Goal: Task Accomplishment & Management: Manage account settings

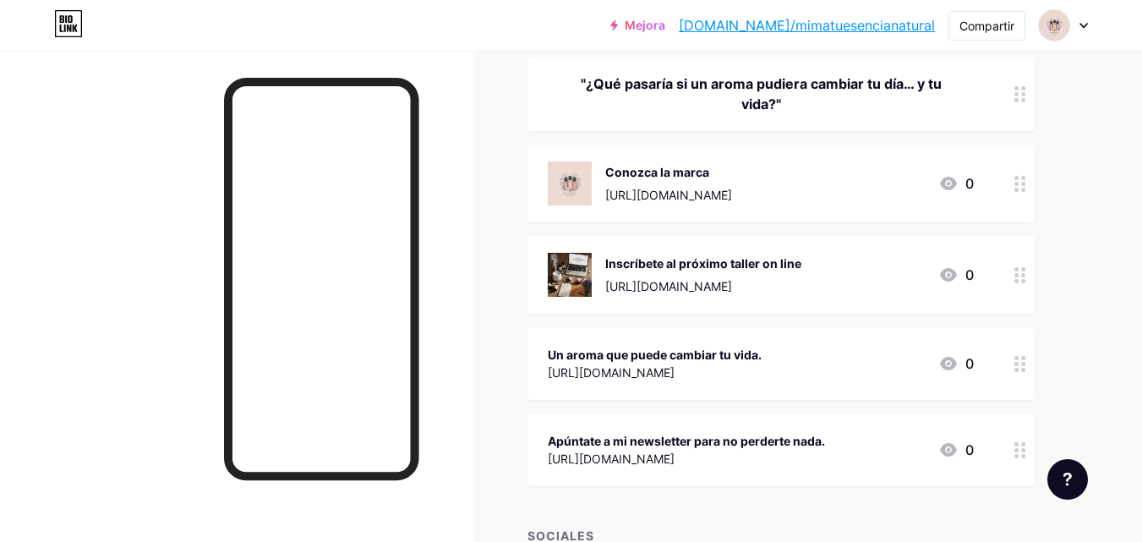
scroll to position [169, 0]
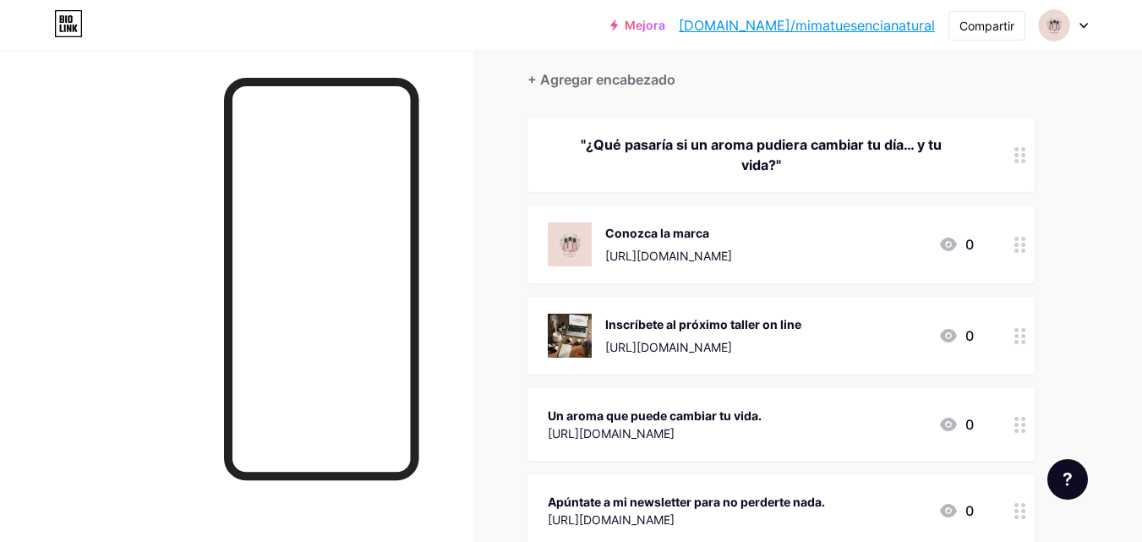
click at [775, 335] on div "Inscríbete al próximo taller on line [URL][DOMAIN_NAME]" at bounding box center [703, 336] width 196 height 44
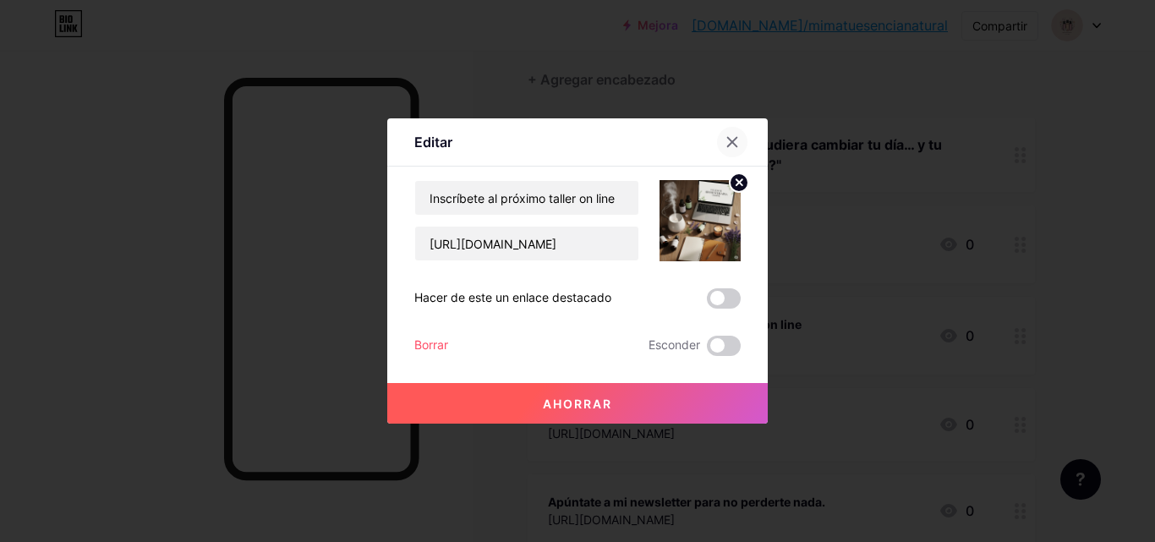
click at [726, 140] on icon at bounding box center [733, 142] width 14 height 14
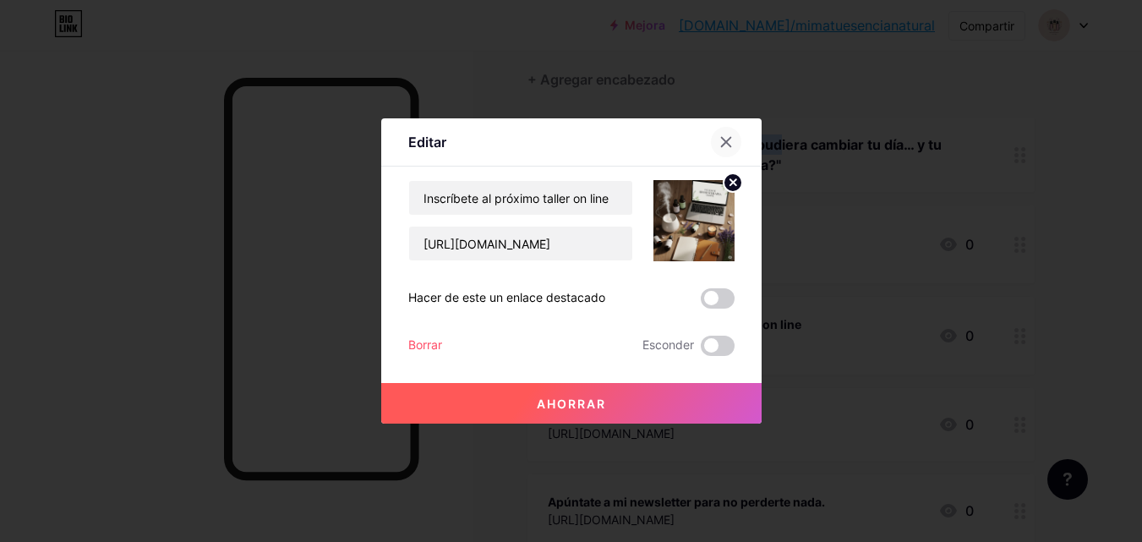
click at [720, 140] on font ""¿Qué pasaría si un aroma pudiera cambiar tu día… y tu vida?"" at bounding box center [761, 154] width 361 height 37
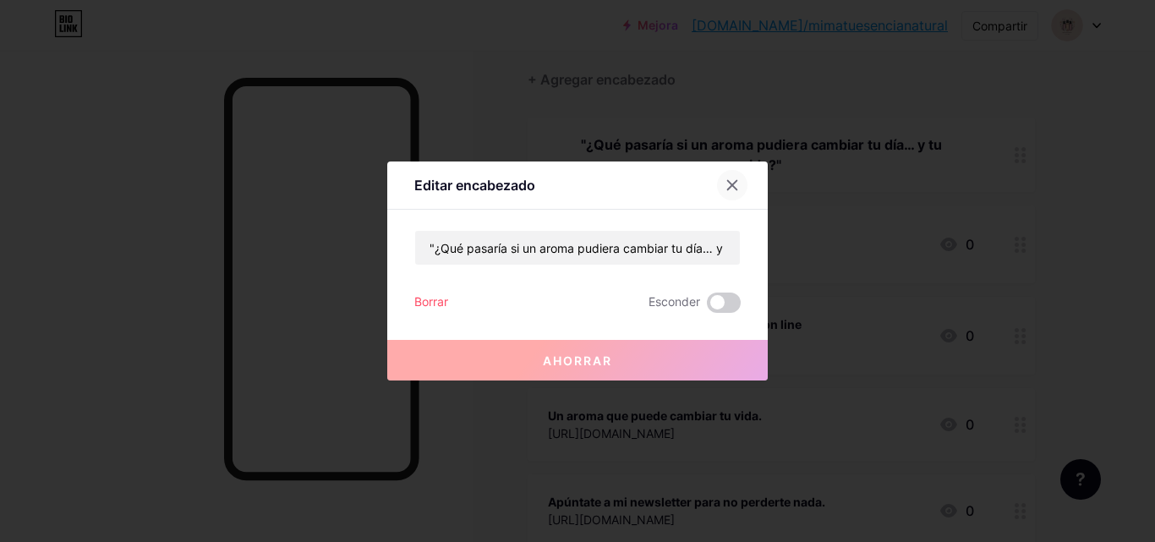
click at [717, 185] on div at bounding box center [732, 185] width 30 height 30
click at [716, 185] on div ""¿Qué pasaría si un aroma pudiera cambiar tu día… y tu vida?"" at bounding box center [781, 155] width 507 height 74
click at [727, 188] on icon at bounding box center [733, 185] width 14 height 14
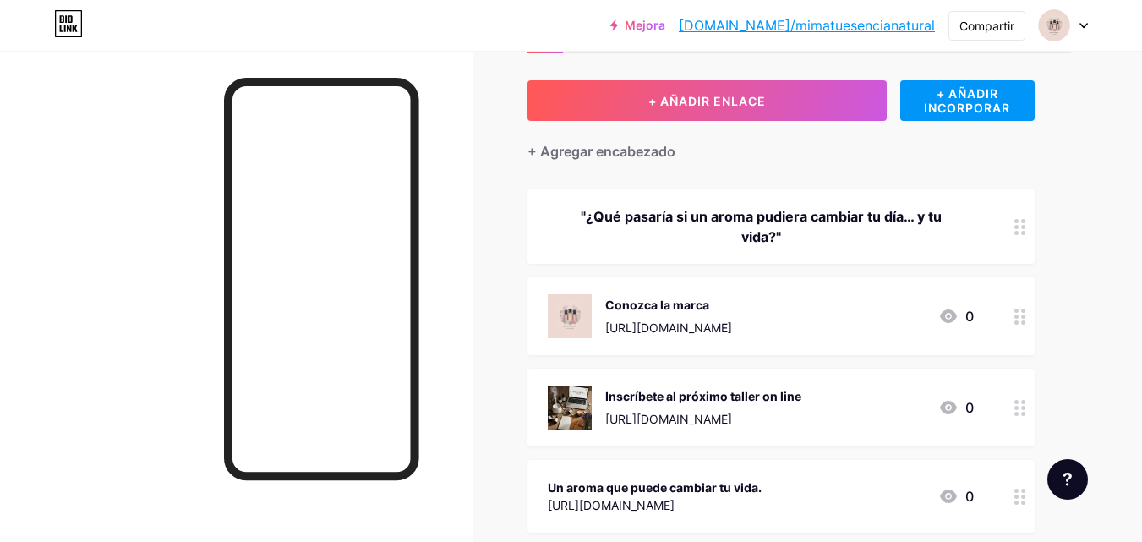
scroll to position [0, 0]
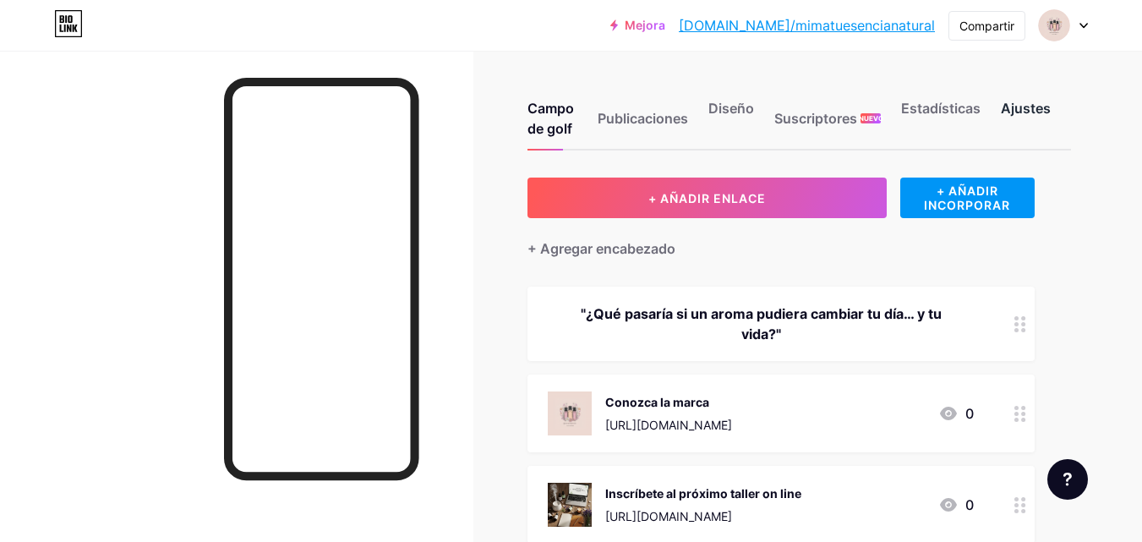
click at [1032, 102] on font "Ajustes" at bounding box center [1026, 108] width 50 height 17
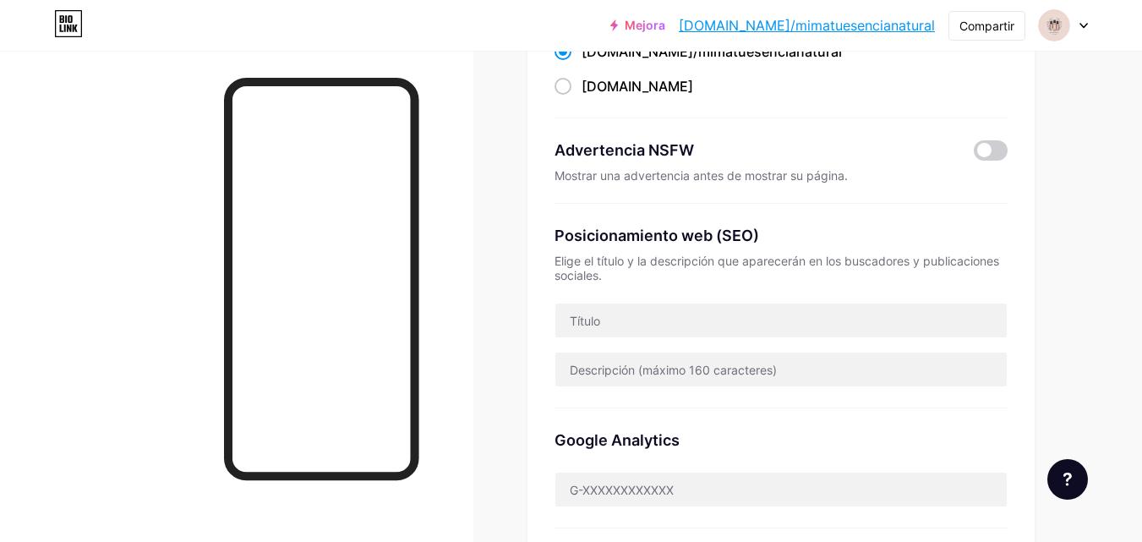
scroll to position [254, 0]
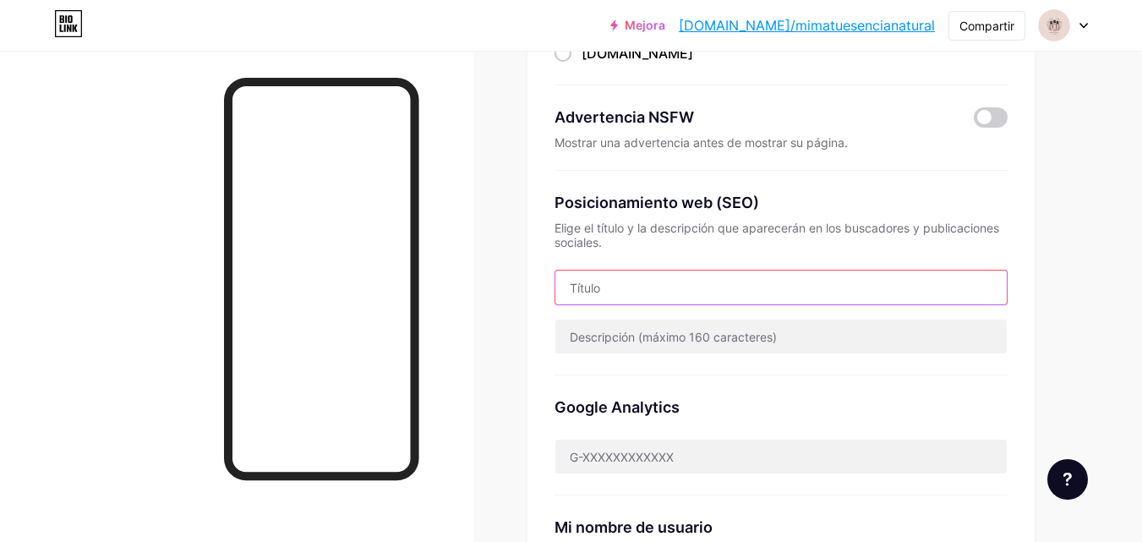
click at [763, 282] on input "text" at bounding box center [782, 288] width 452 height 34
click at [790, 277] on input "Aceites esenciales" at bounding box center [782, 288] width 452 height 34
click at [789, 277] on input "Aceites esencialesA" at bounding box center [782, 288] width 452 height 34
type input "Aceites esencialesA"
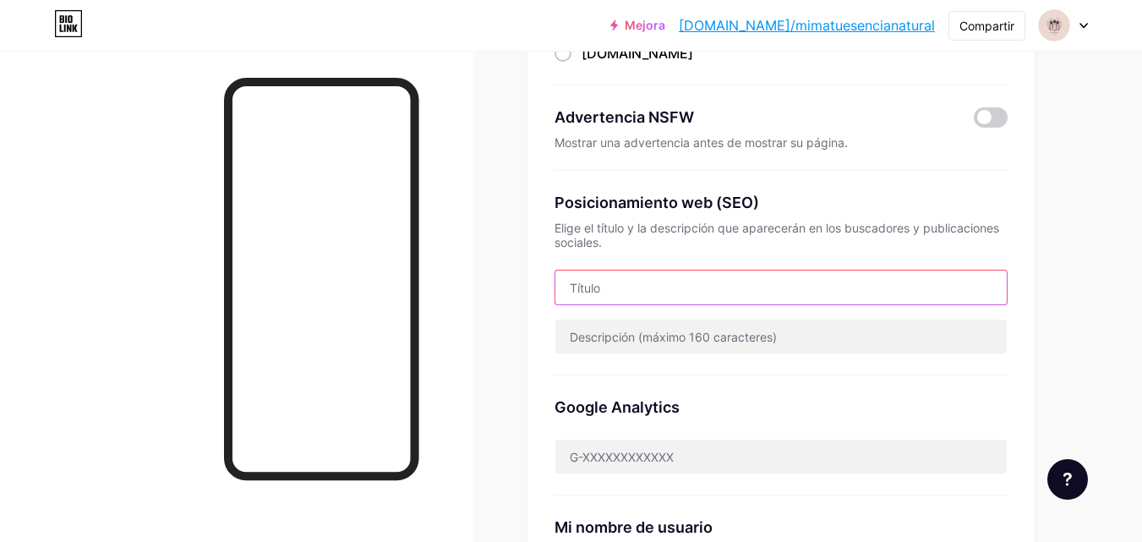
paste input "Transforma tu hogar y tu vida con Young Living: Empieza tu camino hacia una vid…"
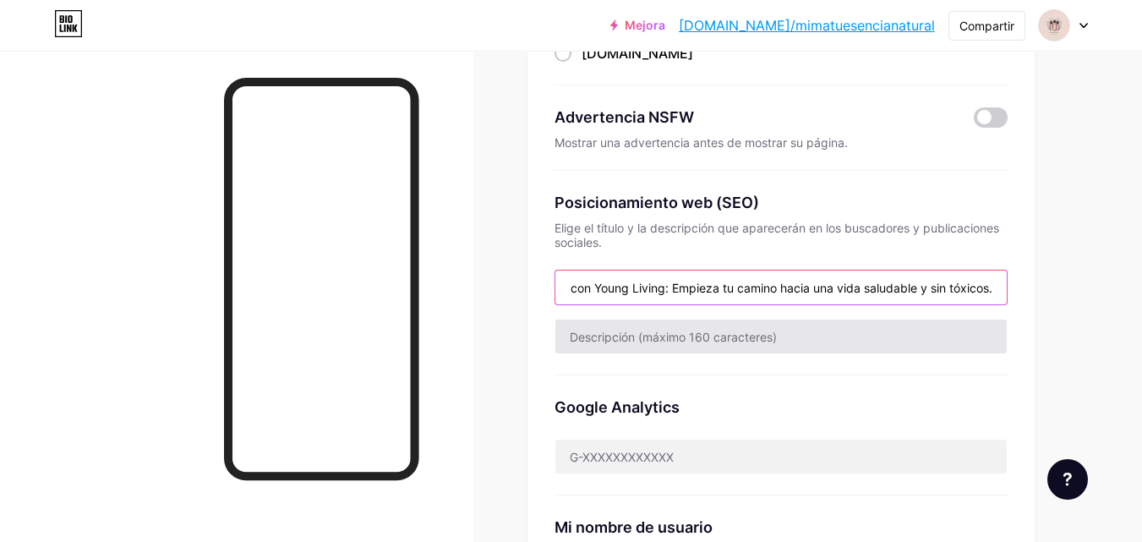
type input "Transforma tu hogar y tu vida con Young Living: Empieza tu camino hacia una vid…"
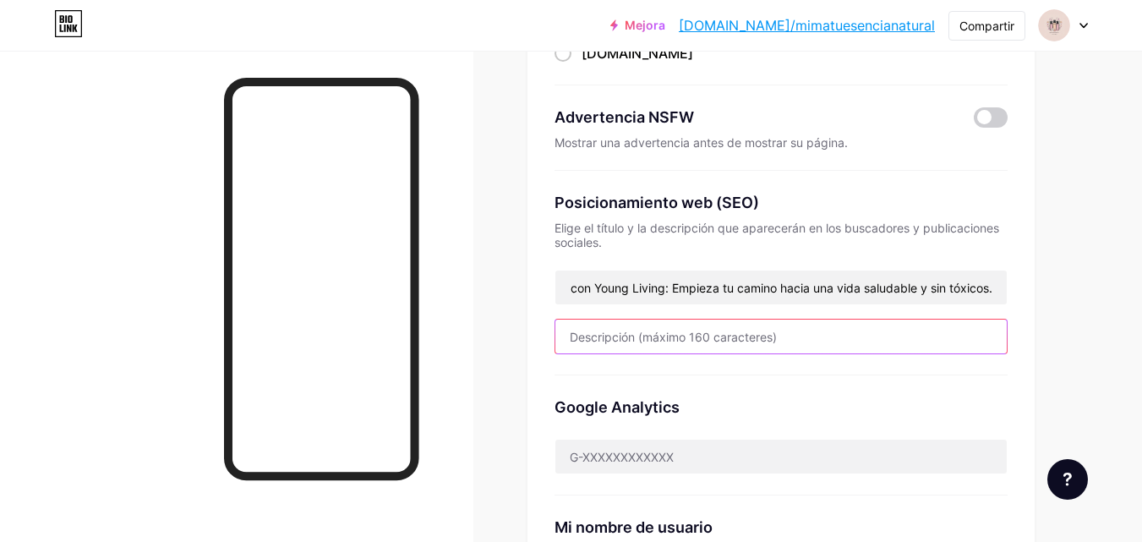
click at [596, 336] on input "text" at bounding box center [782, 337] width 452 height 34
click at [576, 336] on input "text" at bounding box center [782, 337] width 452 height 34
paste input "Descubre cómo @mimatuesencia te ayuda a crear un santuario de bienestar en tu h…"
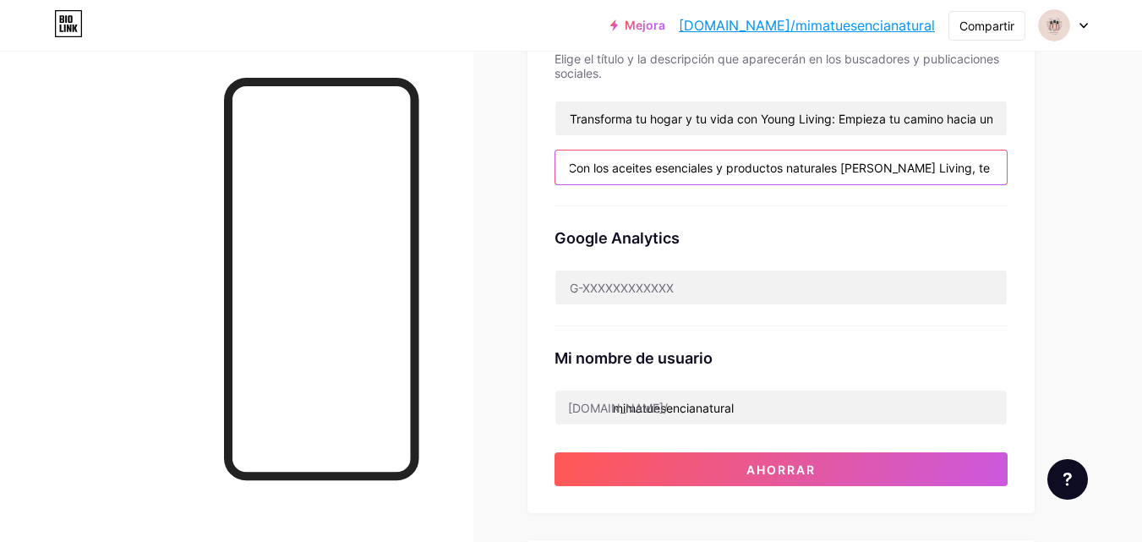
scroll to position [507, 0]
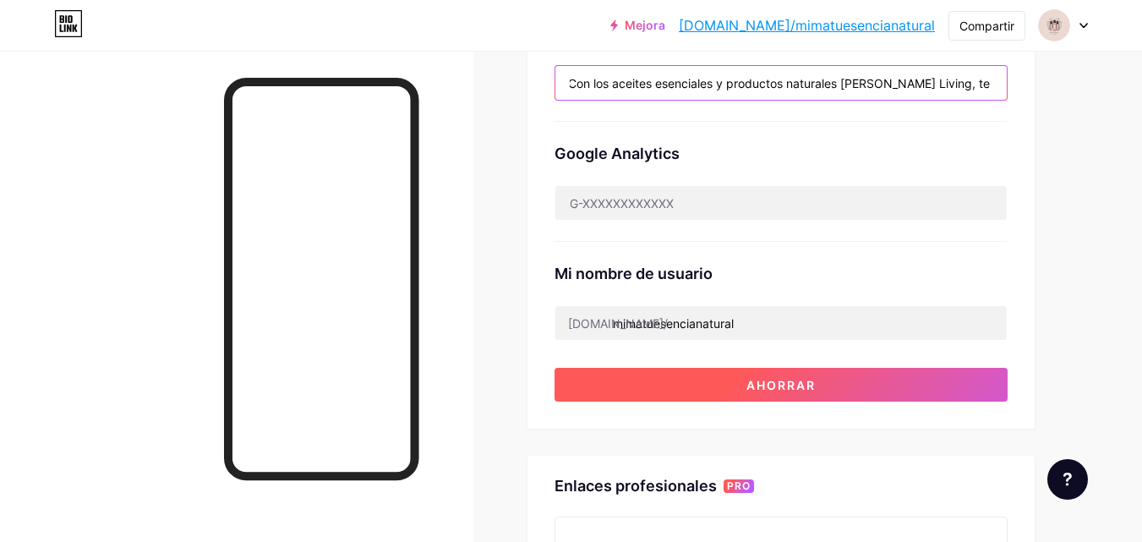
type input "Descubre cómo @mimatuesencia te ayuda a crear un santuario de bienestar en tu h…"
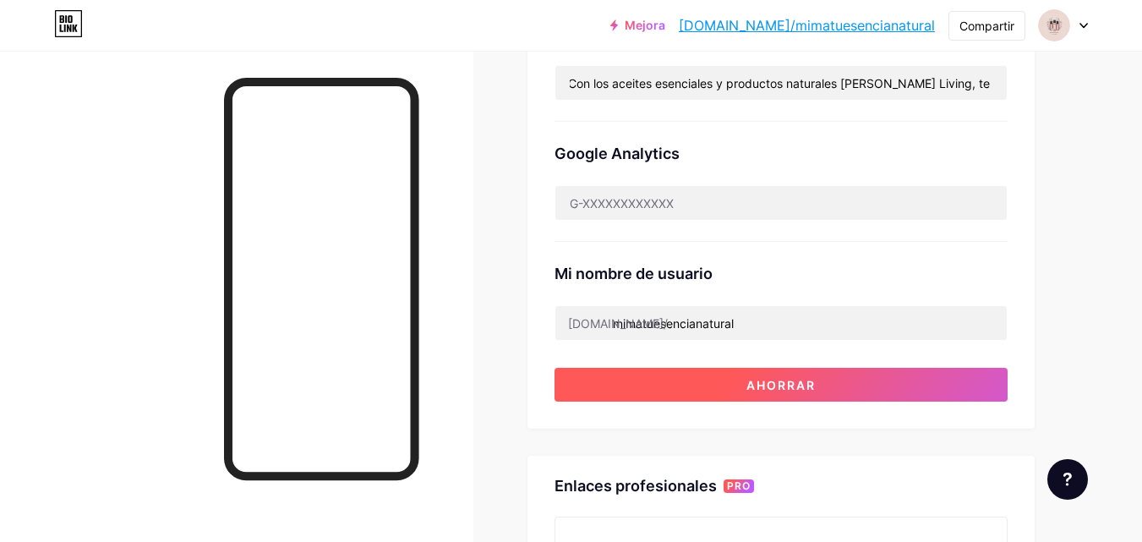
click at [747, 387] on font "Ahorrar" at bounding box center [781, 385] width 69 height 14
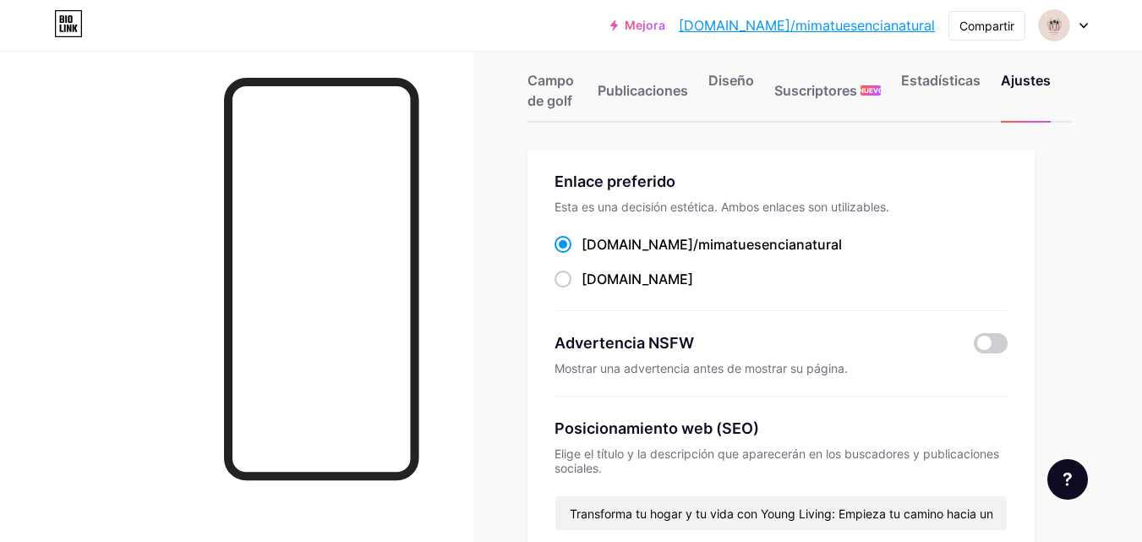
scroll to position [0, 0]
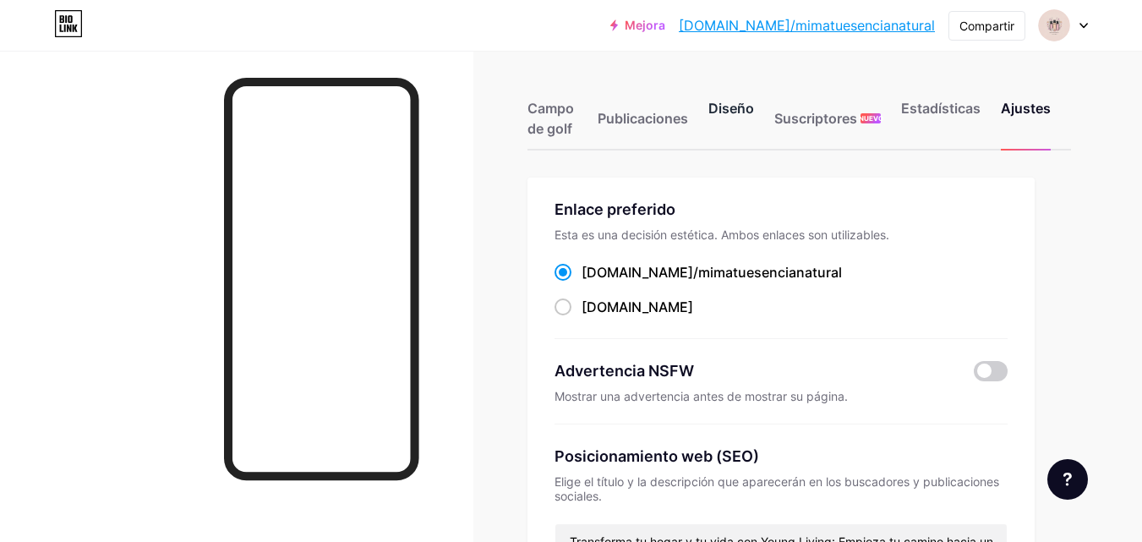
click at [735, 108] on font "Diseño" at bounding box center [732, 108] width 46 height 17
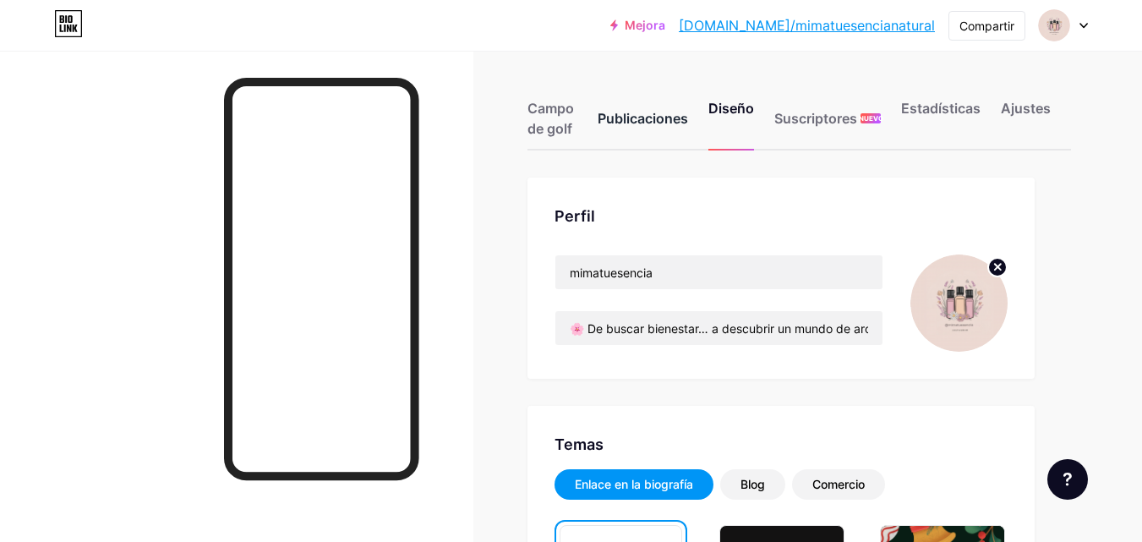
click at [617, 119] on font "Publicaciones" at bounding box center [643, 118] width 90 height 17
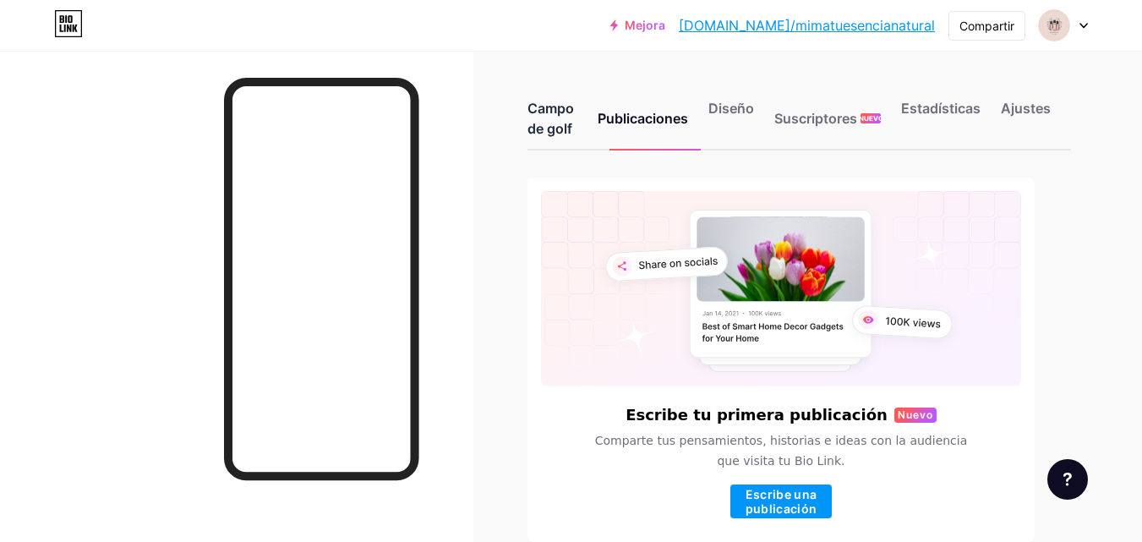
click at [556, 108] on font "Campo de golf" at bounding box center [551, 118] width 47 height 37
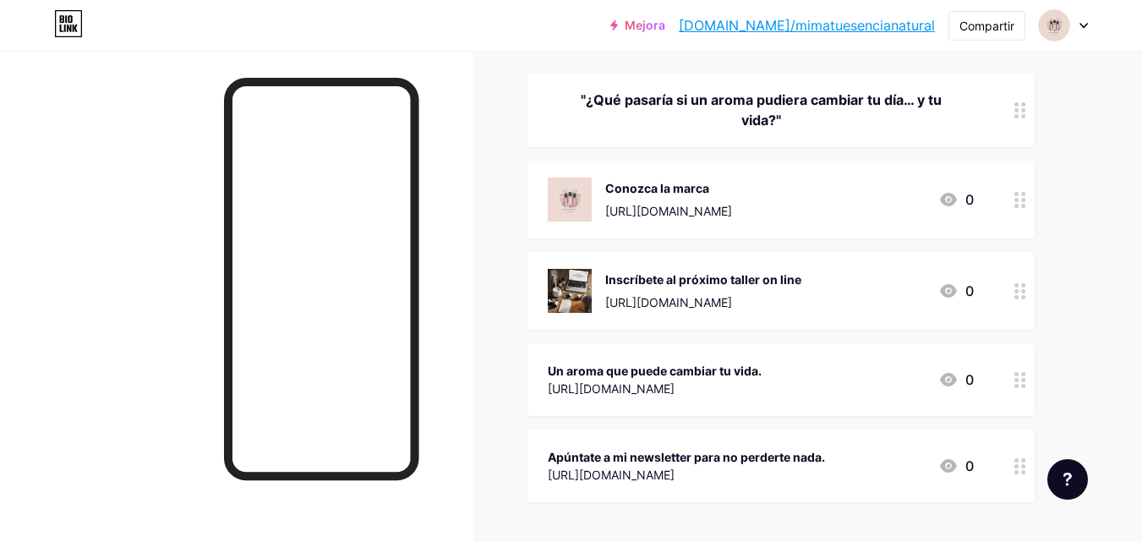
scroll to position [254, 0]
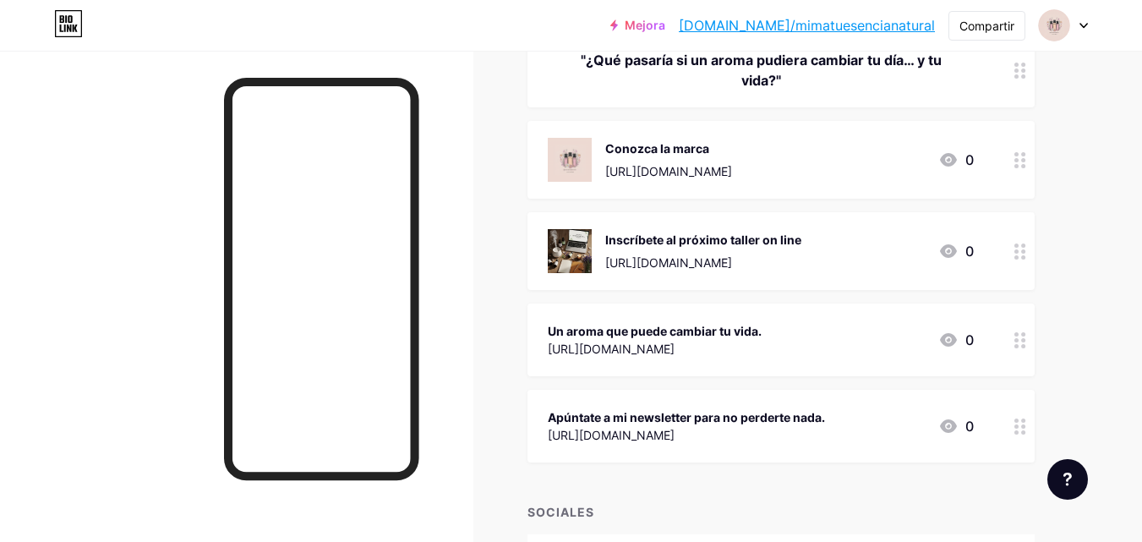
click at [1016, 256] on circle at bounding box center [1017, 257] width 4 height 4
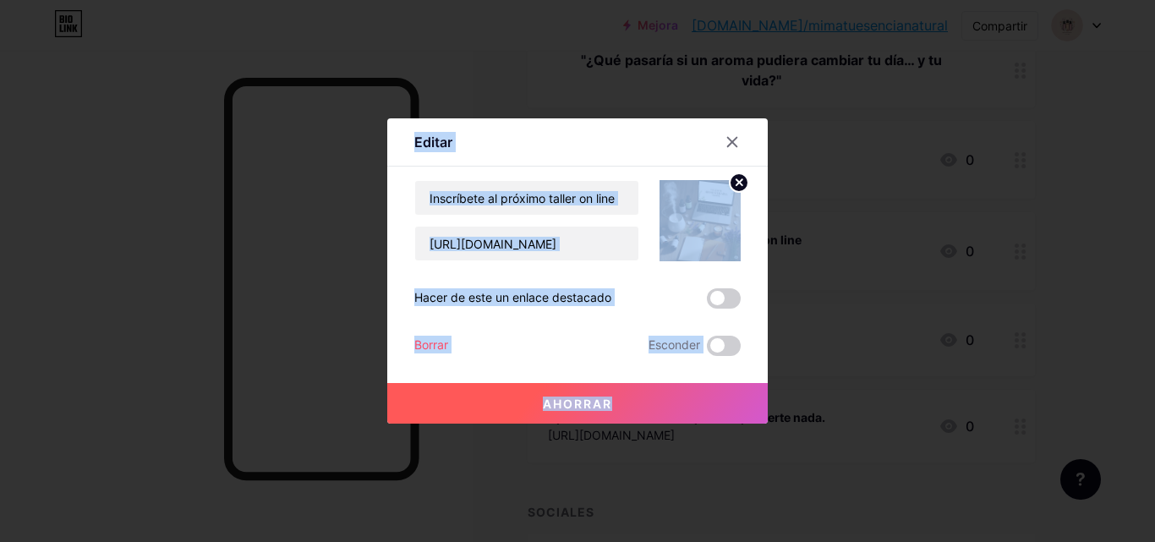
click at [1020, 167] on div at bounding box center [577, 271] width 1155 height 542
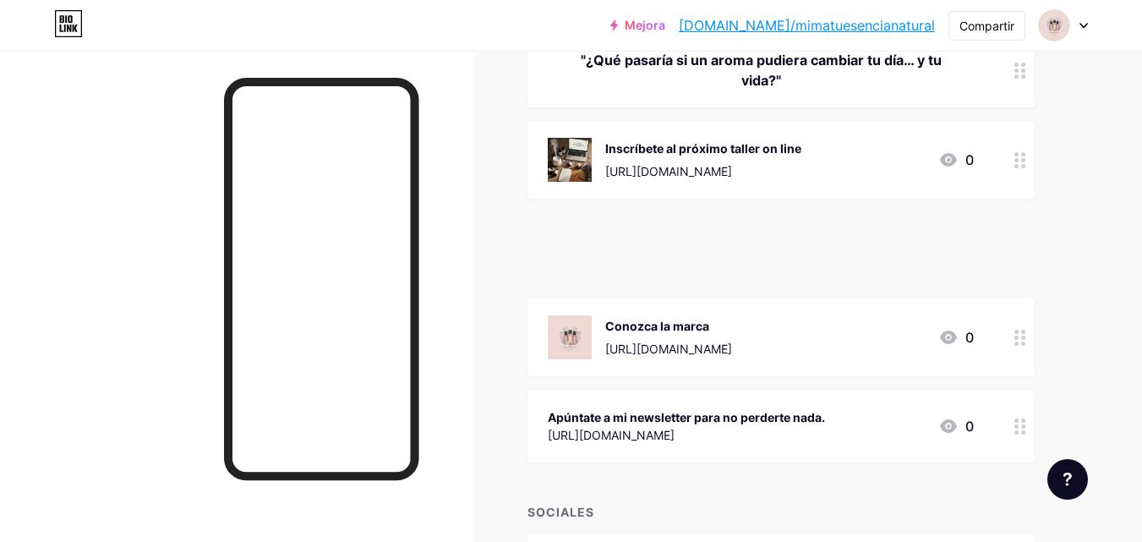
drag, startPoint x: 1025, startPoint y: 348, endPoint x: 1025, endPoint y: 338, distance: 10.1
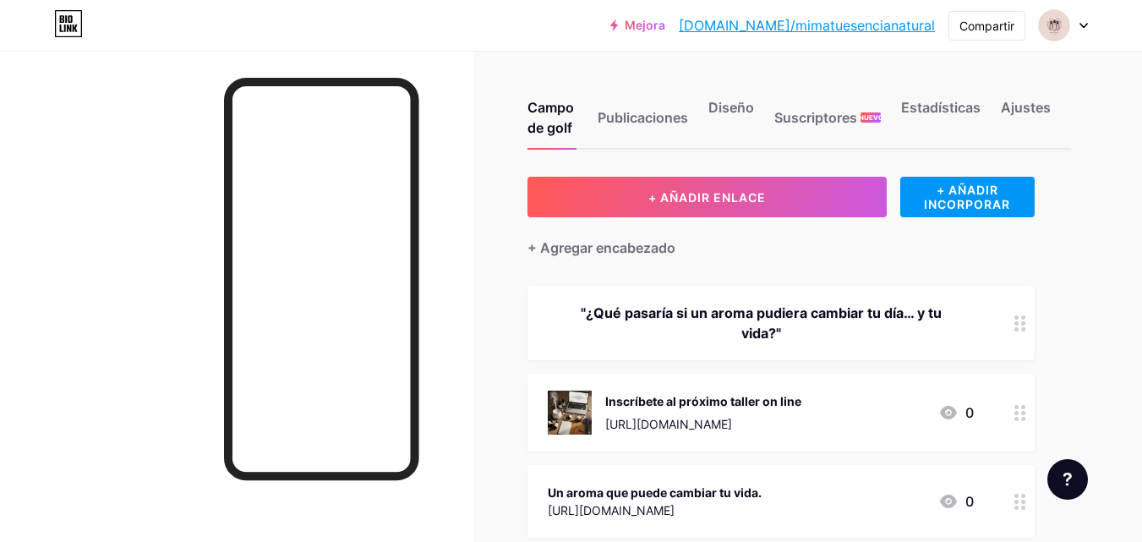
scroll to position [0, 0]
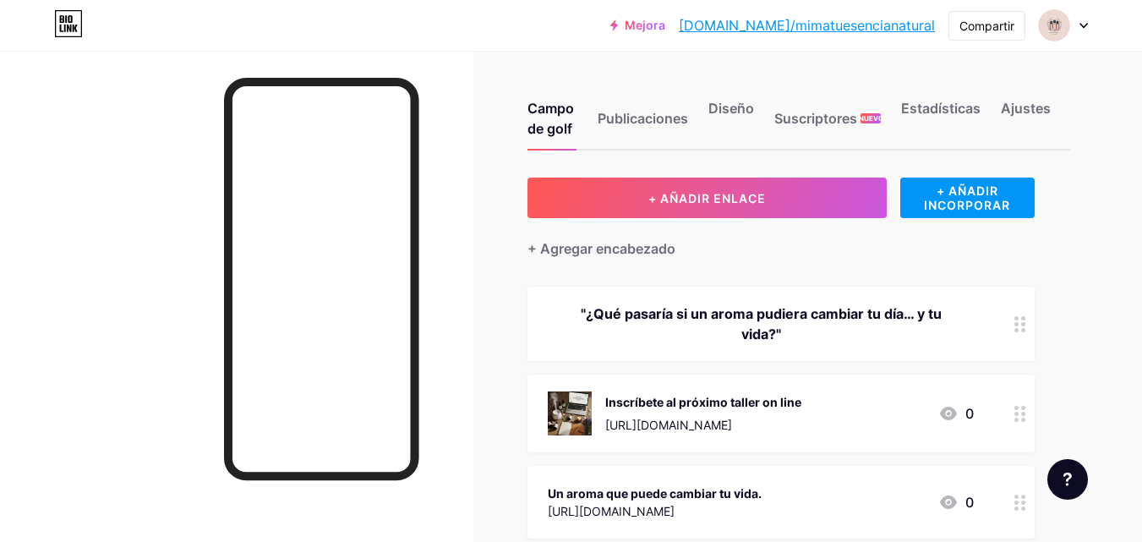
click at [1080, 26] on icon at bounding box center [1084, 26] width 8 height 6
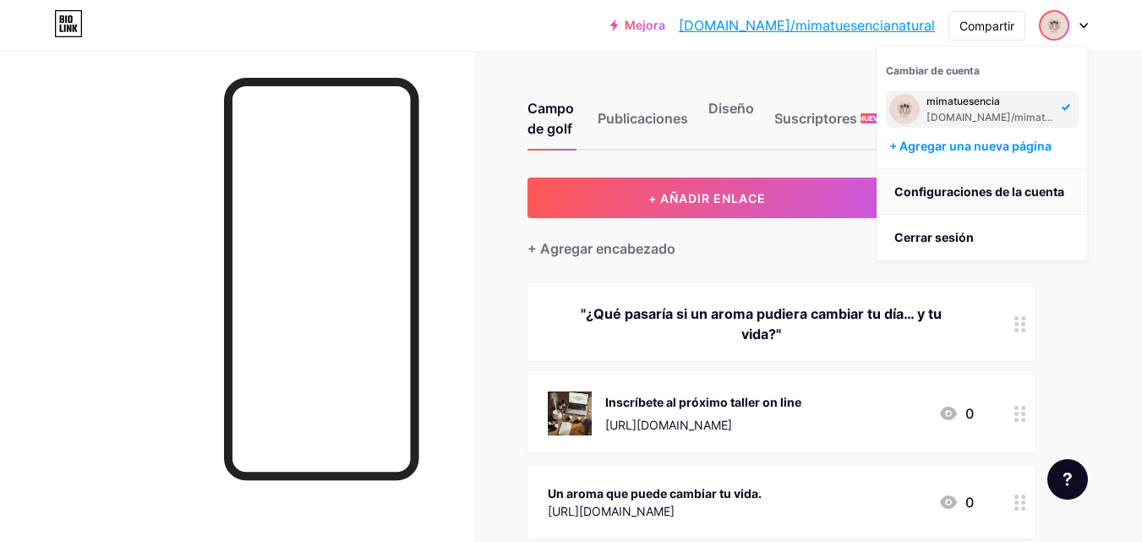
click at [982, 196] on font "Configuraciones de la cuenta" at bounding box center [980, 191] width 170 height 14
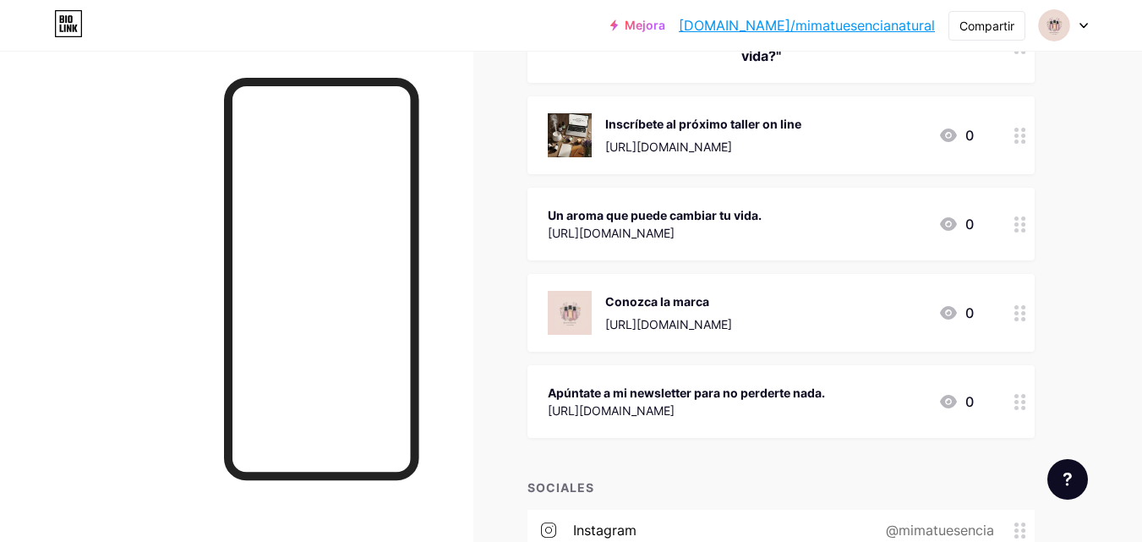
scroll to position [421, 0]
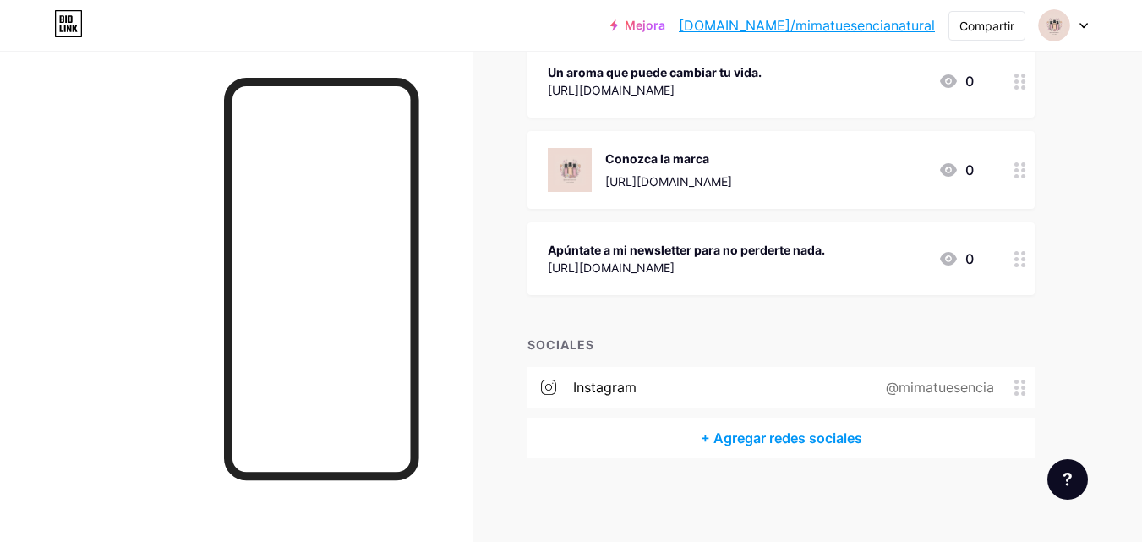
click at [577, 386] on font "Instagram" at bounding box center [604, 387] width 63 height 17
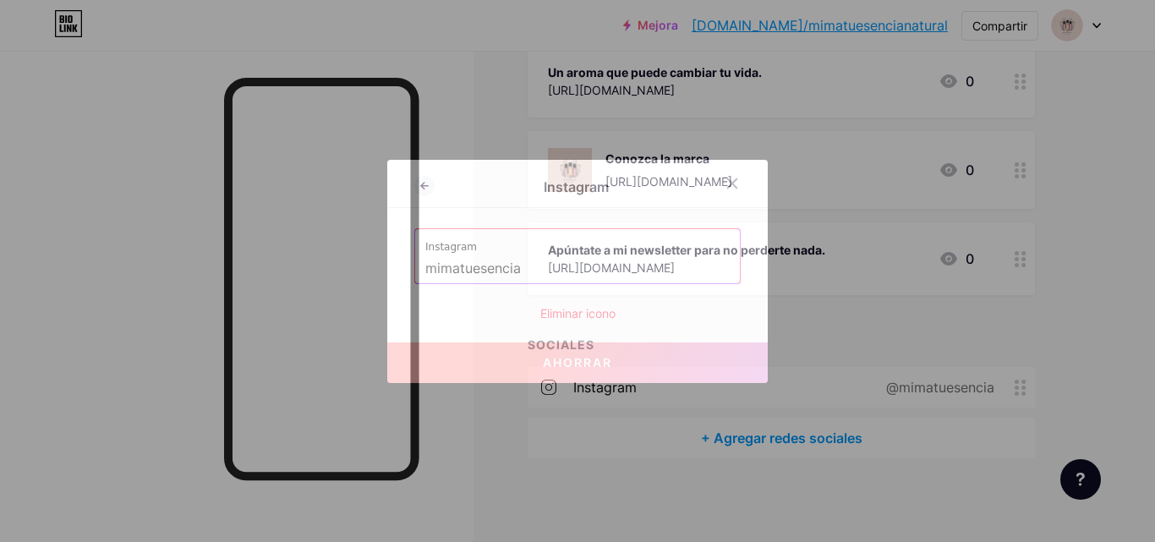
click at [415, 267] on div "Instagram mimatuesencia" at bounding box center [577, 256] width 325 height 54
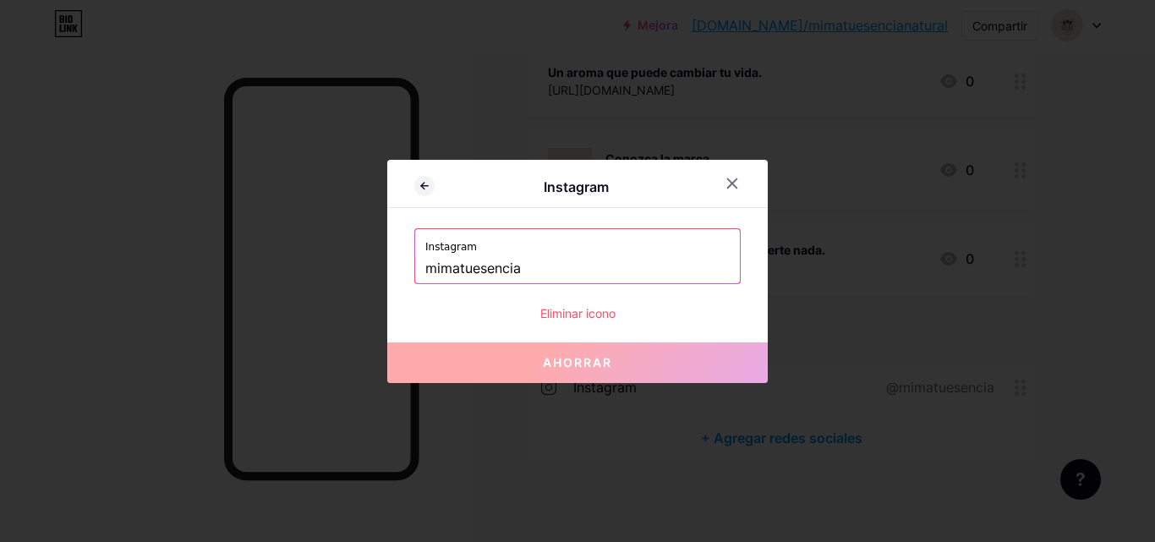
click at [425, 267] on input "mimatuesencia" at bounding box center [577, 269] width 304 height 29
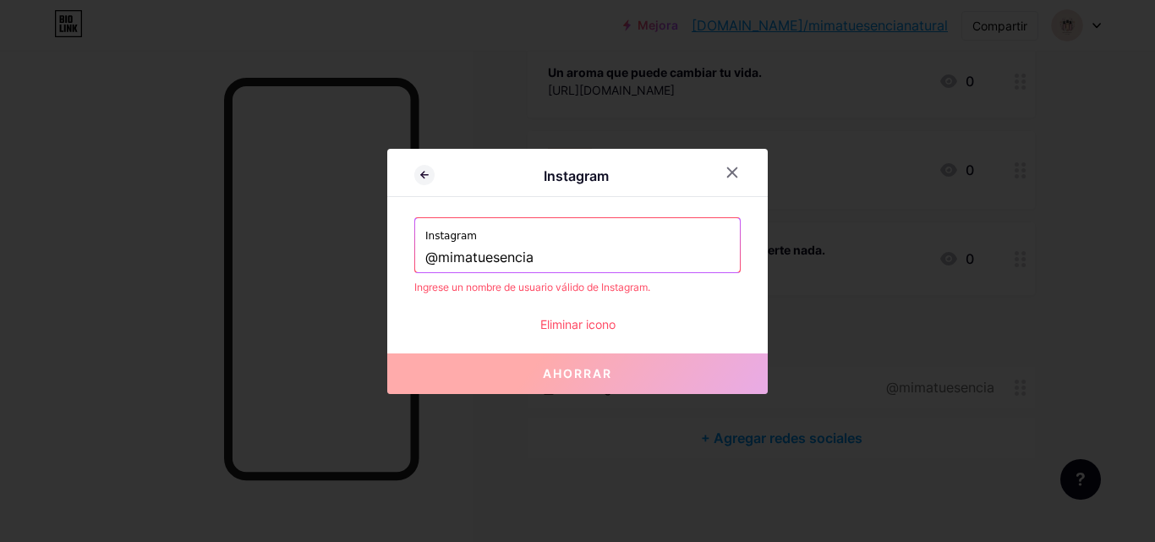
click at [531, 255] on input "@mimatuesencia" at bounding box center [577, 258] width 304 height 29
click at [564, 381] on button "Ahorrar" at bounding box center [577, 373] width 381 height 41
click at [432, 257] on input "@mimatuesencia" at bounding box center [577, 258] width 304 height 29
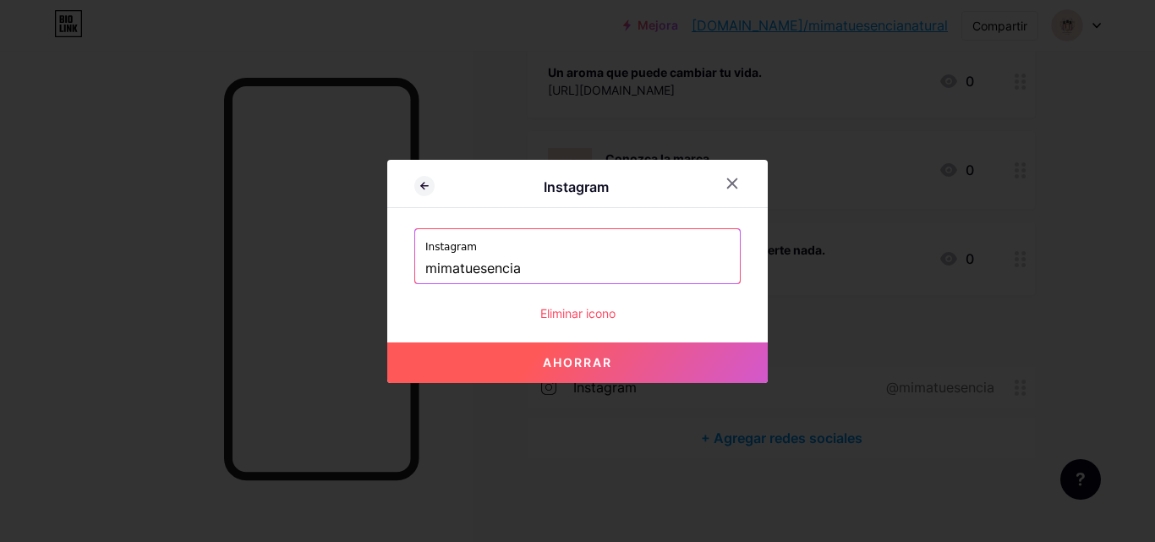
click at [526, 271] on input "mimatuesencia" at bounding box center [577, 269] width 304 height 29
click at [533, 364] on button "Ahorrar" at bounding box center [577, 362] width 381 height 41
type input "[URL][DOMAIN_NAME]"
